Goal: Information Seeking & Learning: Understand process/instructions

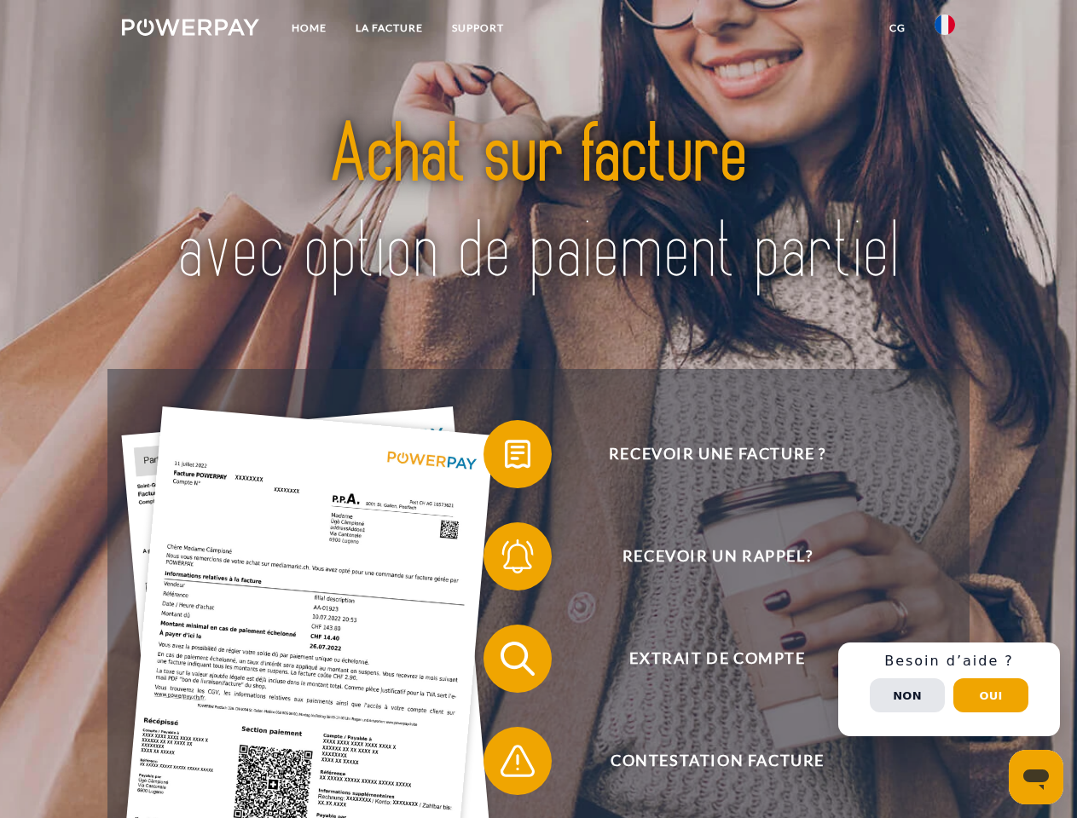
click at [190, 30] on img at bounding box center [190, 27] width 137 height 17
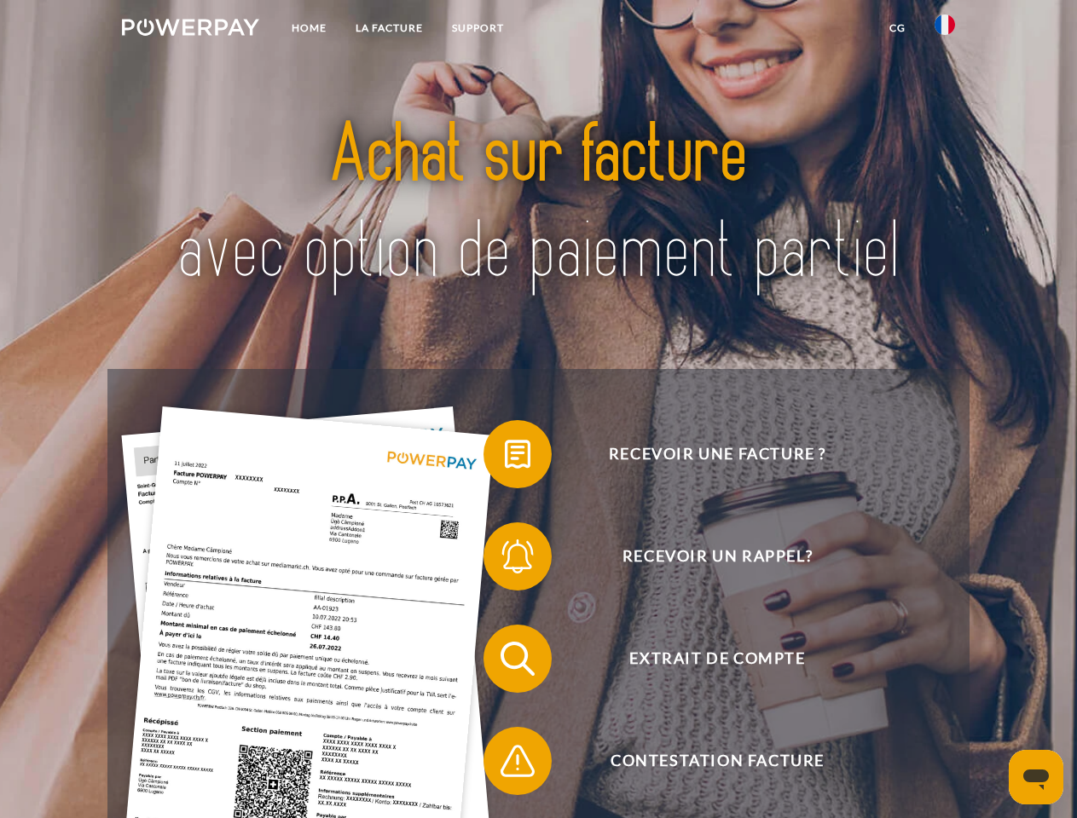
click at [944, 30] on img at bounding box center [944, 24] width 20 height 20
click at [897, 28] on link "CG" at bounding box center [897, 28] width 45 height 31
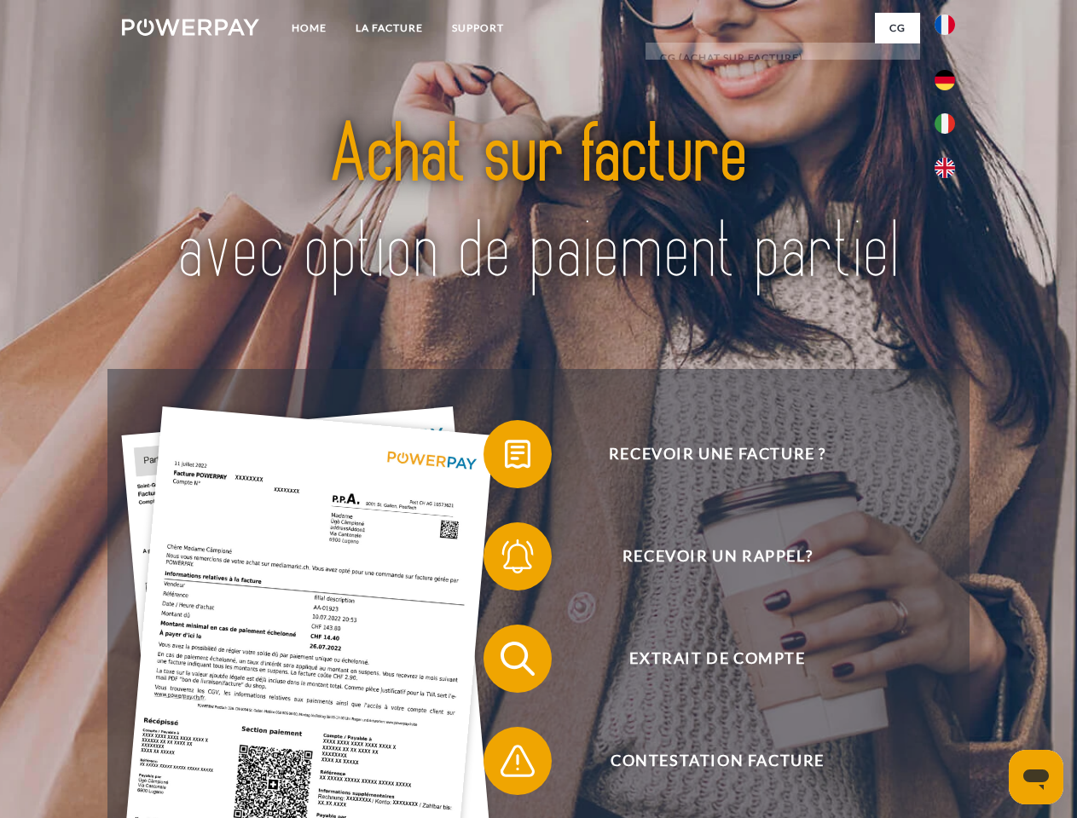
click at [505, 458] on span at bounding box center [491, 454] width 85 height 85
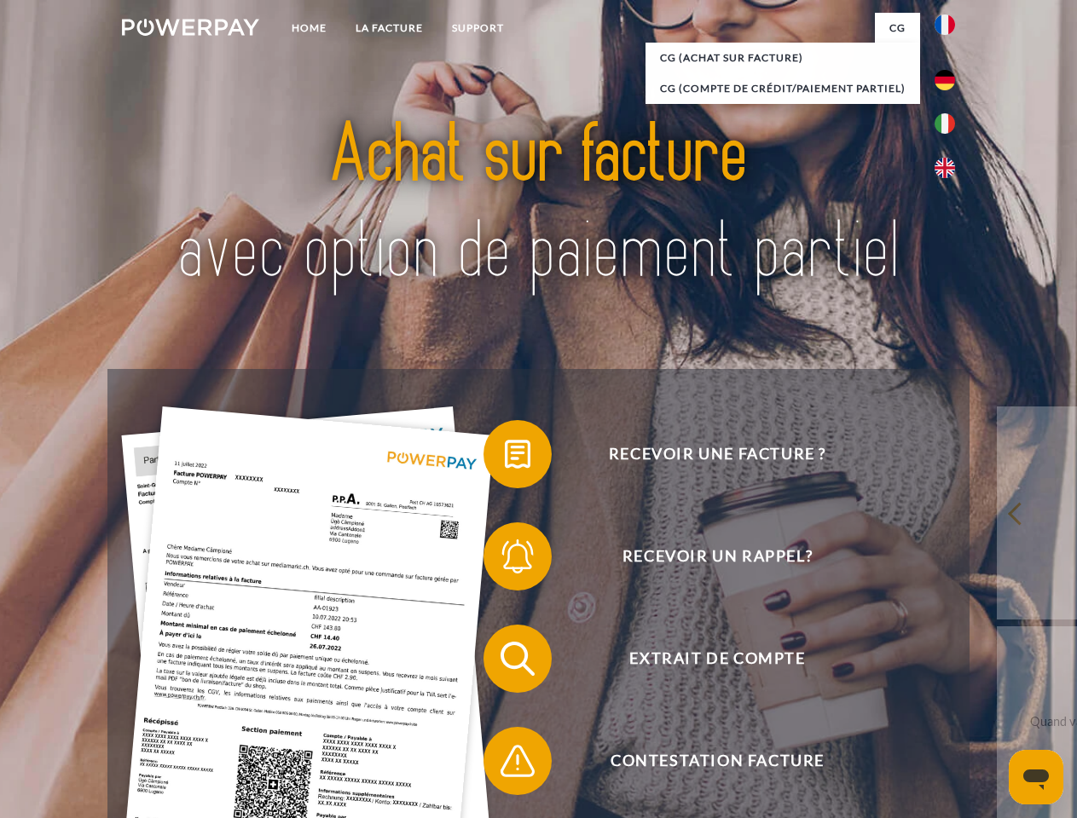
click at [505, 560] on span at bounding box center [491, 556] width 85 height 85
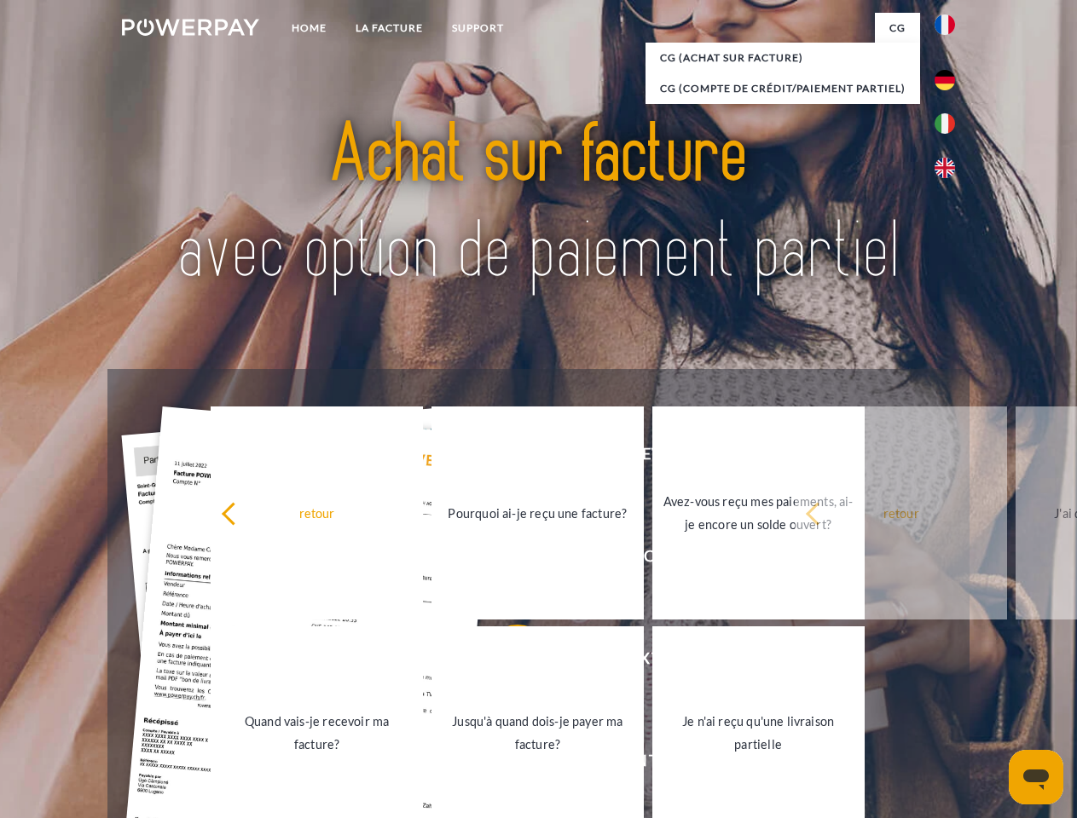
click at [505, 662] on link "Jusqu'à quand dois-je payer ma facture?" at bounding box center [537, 732] width 212 height 213
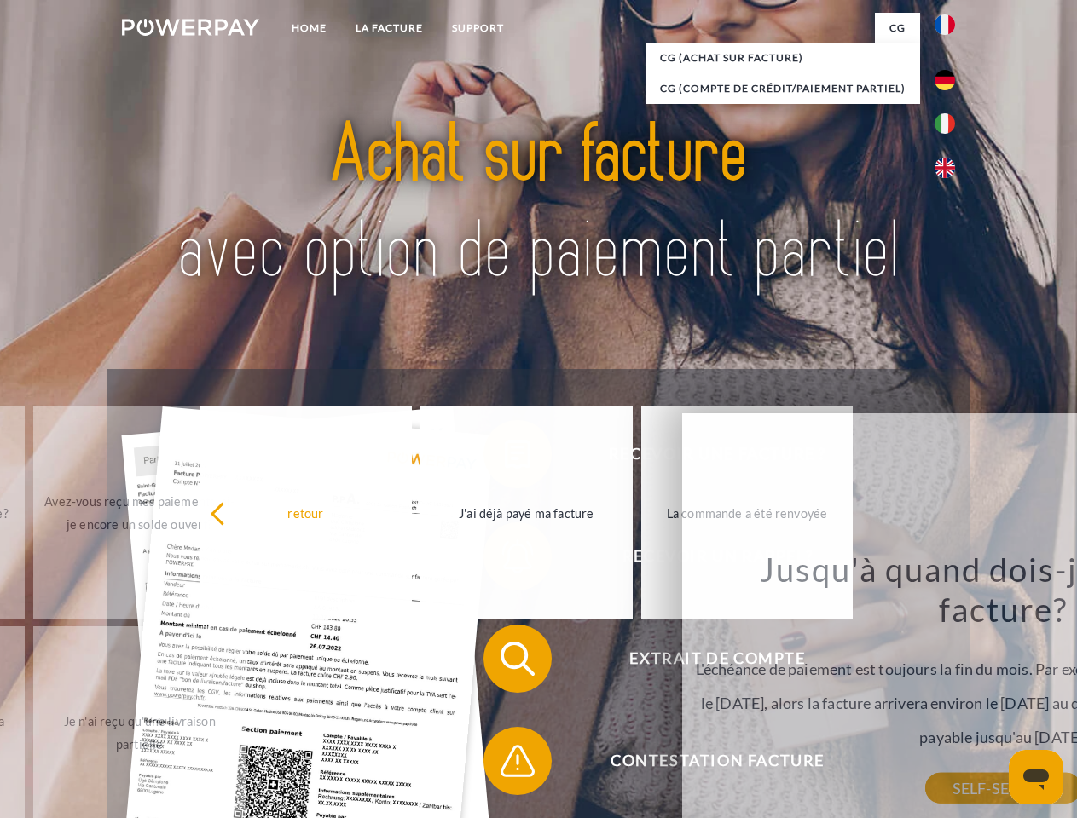
click at [505, 765] on span at bounding box center [491, 761] width 85 height 85
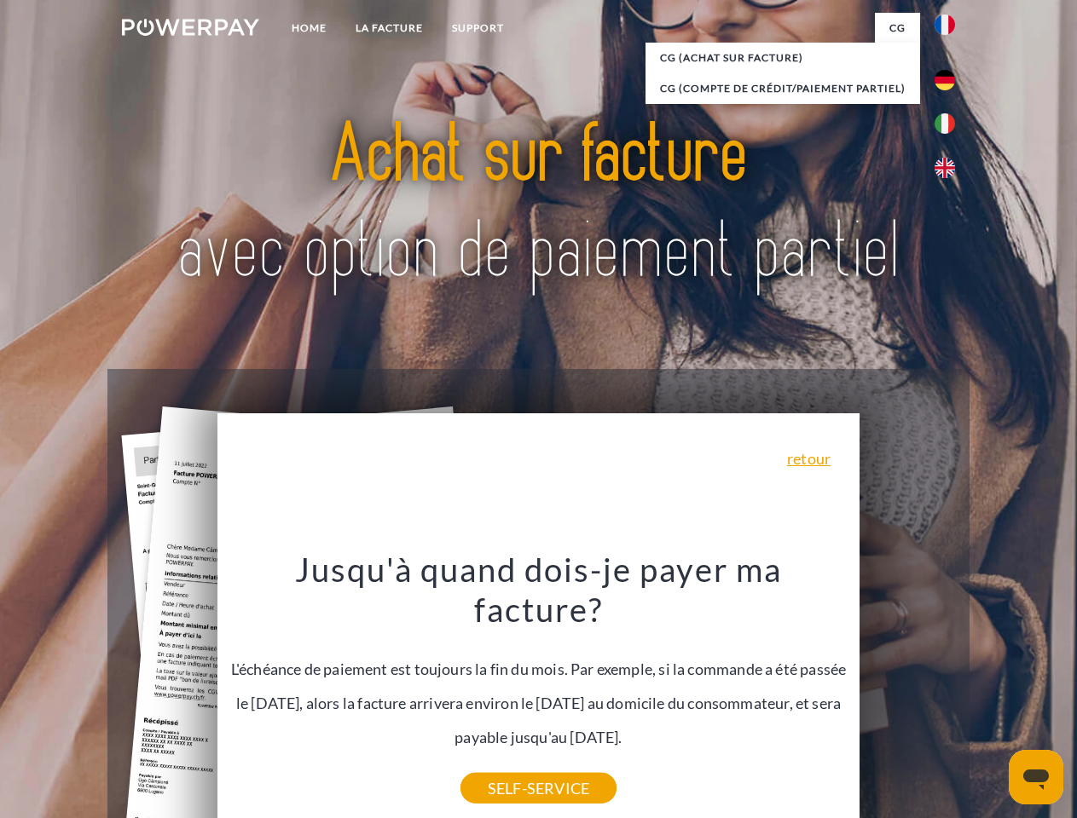
click at [949, 690] on div "Recevoir une facture ? Recevoir un rappel? Extrait de compte retour" at bounding box center [537, 710] width 861 height 682
click at [907, 693] on span "Extrait de compte" at bounding box center [717, 659] width 418 height 68
click at [990, 696] on header "Home LA FACTURE Support" at bounding box center [538, 588] width 1077 height 1177
